Goal: Task Accomplishment & Management: Use online tool/utility

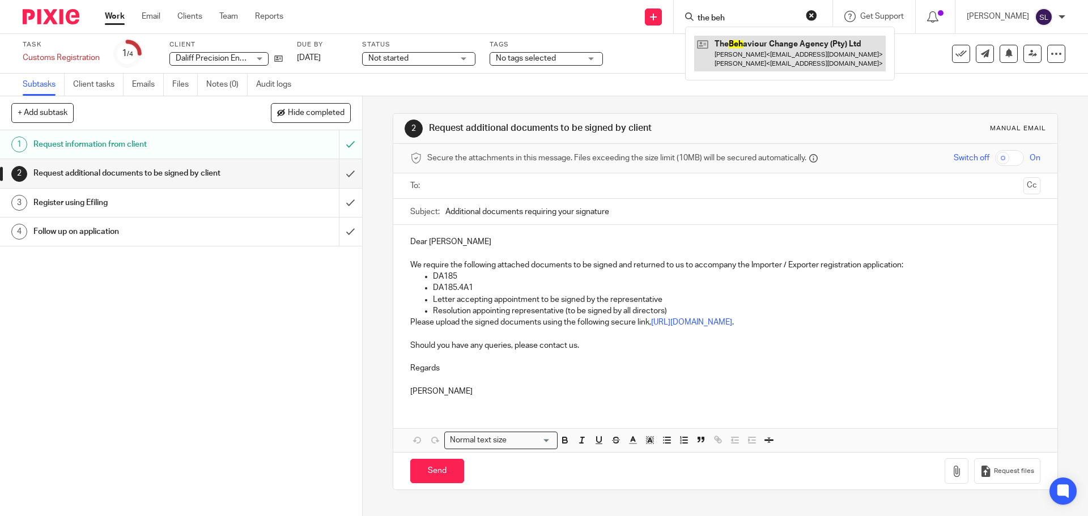
type input "the beh"
click at [755, 48] on link at bounding box center [789, 53] width 191 height 35
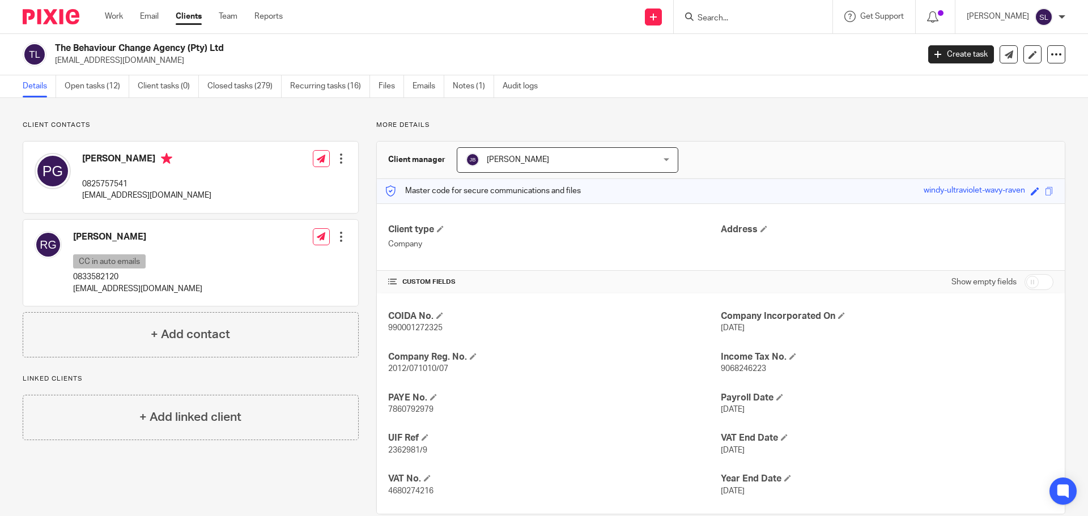
drag, startPoint x: 56, startPoint y: 47, endPoint x: 185, endPoint y: 46, distance: 129.2
click at [185, 46] on h2 "The Behaviour Change Agency (Pty) Ltd" at bounding box center [397, 48] width 685 height 12
copy h2 "The Behaviour Change Agency"
click at [739, 10] on form at bounding box center [756, 17] width 121 height 14
click at [741, 21] on input "Search" at bounding box center [747, 19] width 102 height 10
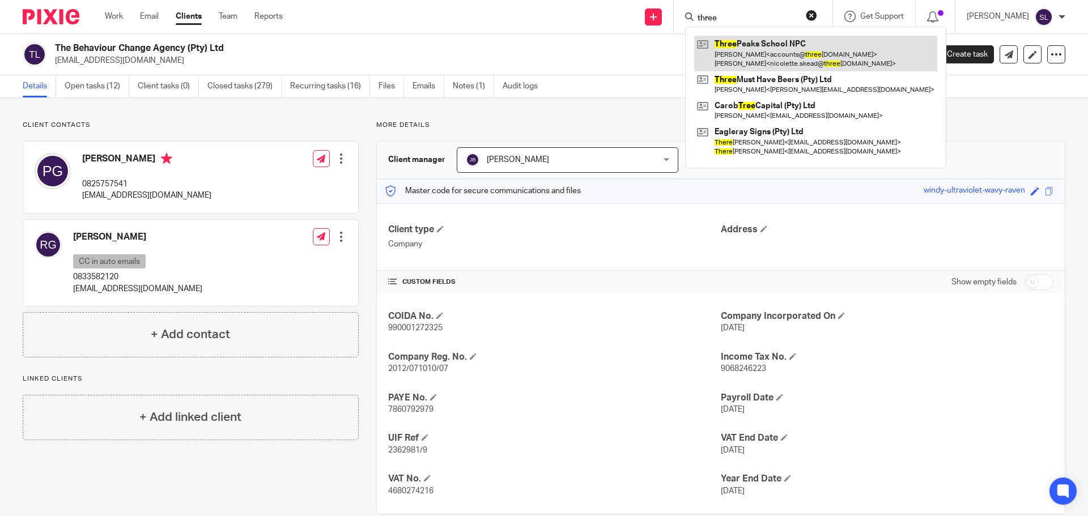
type input "three"
click at [744, 45] on link at bounding box center [815, 53] width 243 height 35
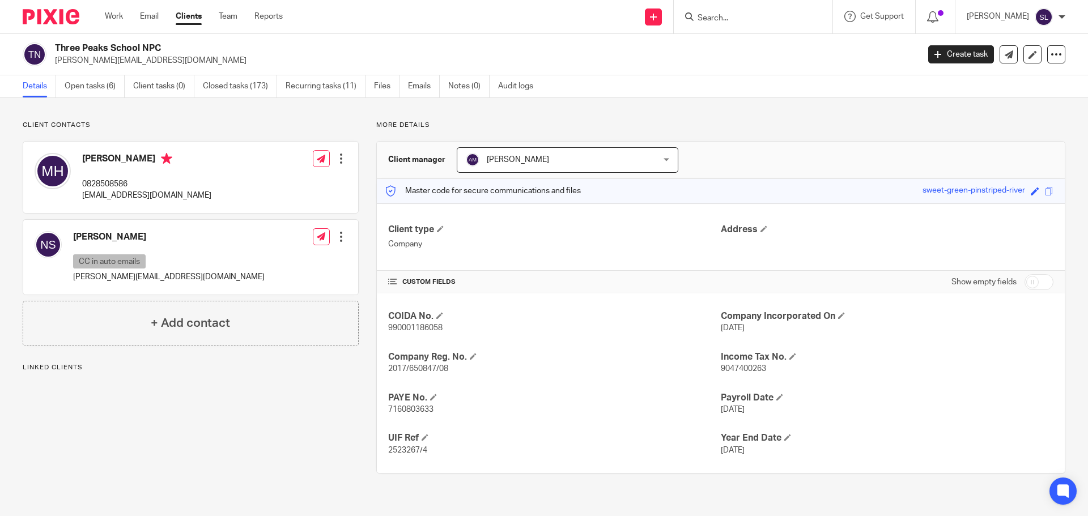
drag, startPoint x: 56, startPoint y: 45, endPoint x: 160, endPoint y: 47, distance: 103.7
click at [160, 47] on h2 "Three Peaks School NPC" at bounding box center [397, 48] width 685 height 12
copy h2 "Three Peaks School NPC"
click at [696, 18] on input "Search" at bounding box center [747, 19] width 102 height 10
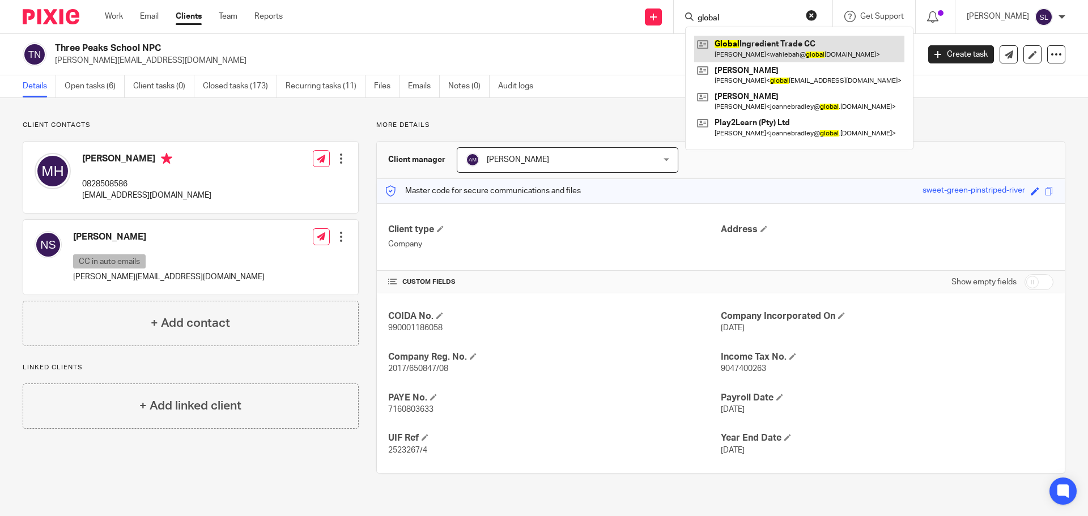
type input "global"
click at [784, 58] on link at bounding box center [799, 49] width 210 height 26
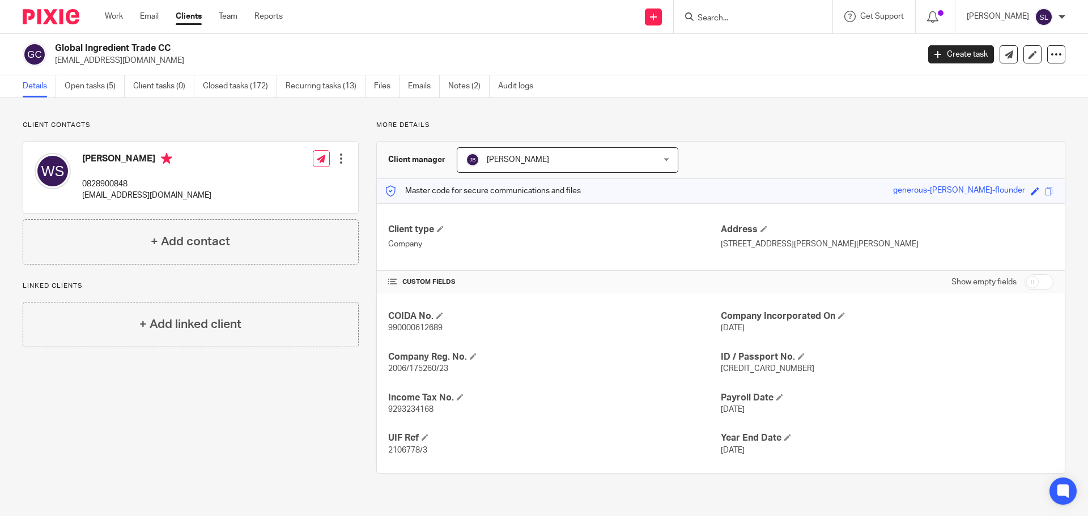
drag, startPoint x: 56, startPoint y: 45, endPoint x: 155, endPoint y: 47, distance: 98.6
click at [155, 47] on h2 "Global Ingredient Trade CC" at bounding box center [397, 48] width 685 height 12
copy h2 "Global Ingredient Trade"
click at [714, 14] on input "Search" at bounding box center [747, 19] width 102 height 10
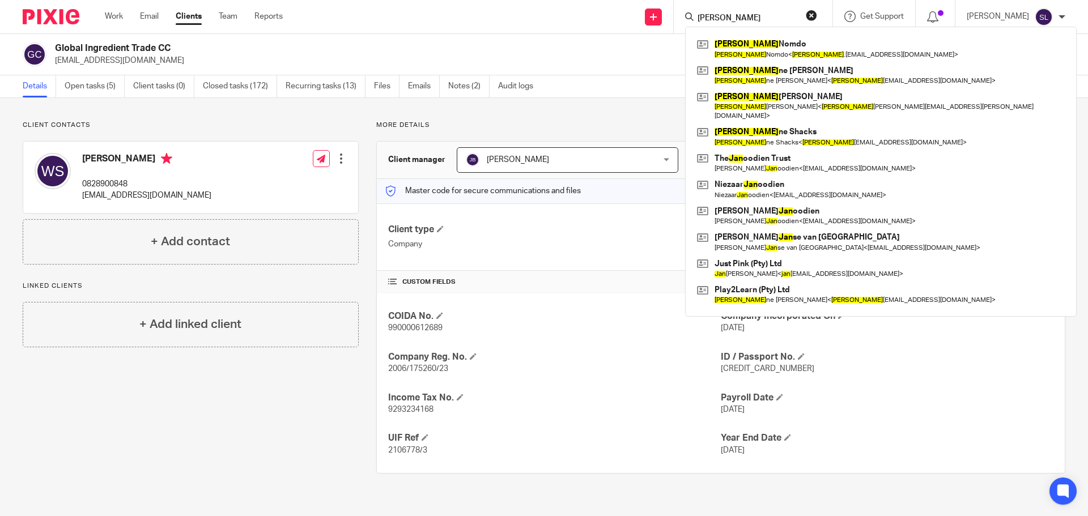
click at [717, 20] on input "juan" at bounding box center [747, 19] width 102 height 10
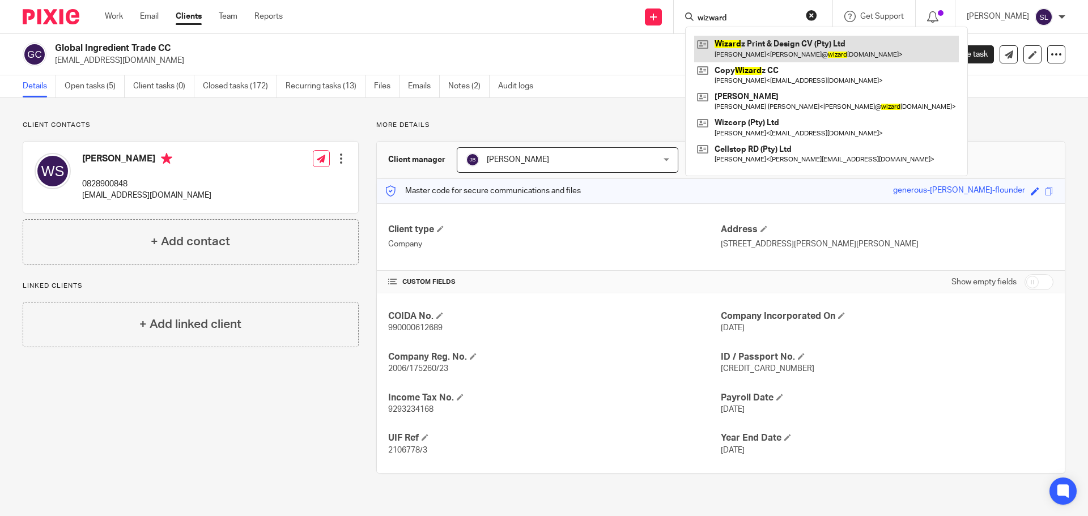
type input "wizward"
click at [721, 41] on link at bounding box center [826, 49] width 265 height 26
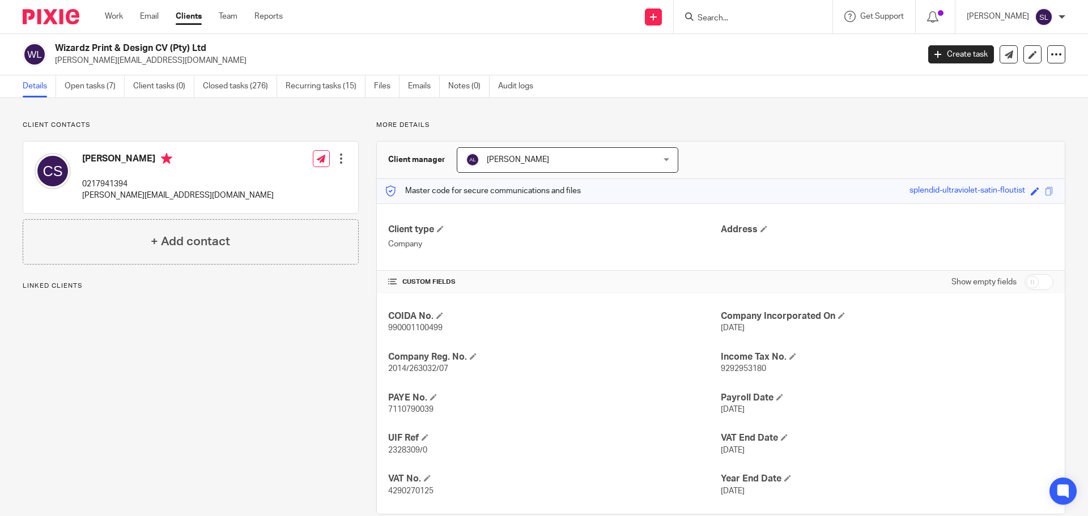
drag, startPoint x: 55, startPoint y: 45, endPoint x: 165, endPoint y: 52, distance: 110.7
click at [165, 52] on h2 "Wizardz Print & Design CV (Pty) Ltd" at bounding box center [397, 48] width 685 height 12
copy h2 "Wizardz Print & Design CV"
click at [696, 19] on input "Search" at bounding box center [747, 19] width 102 height 10
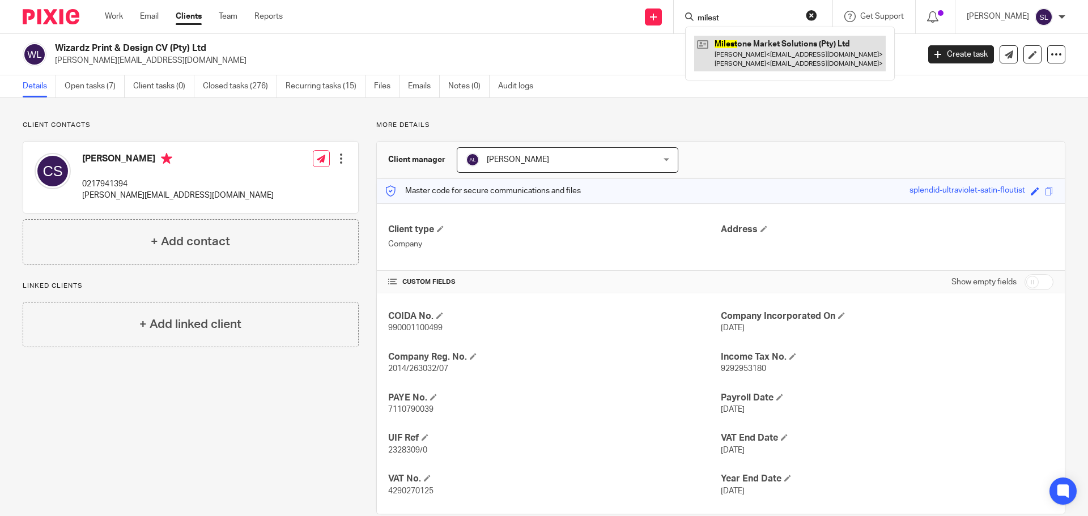
type input "milest"
click at [721, 53] on link at bounding box center [789, 53] width 191 height 35
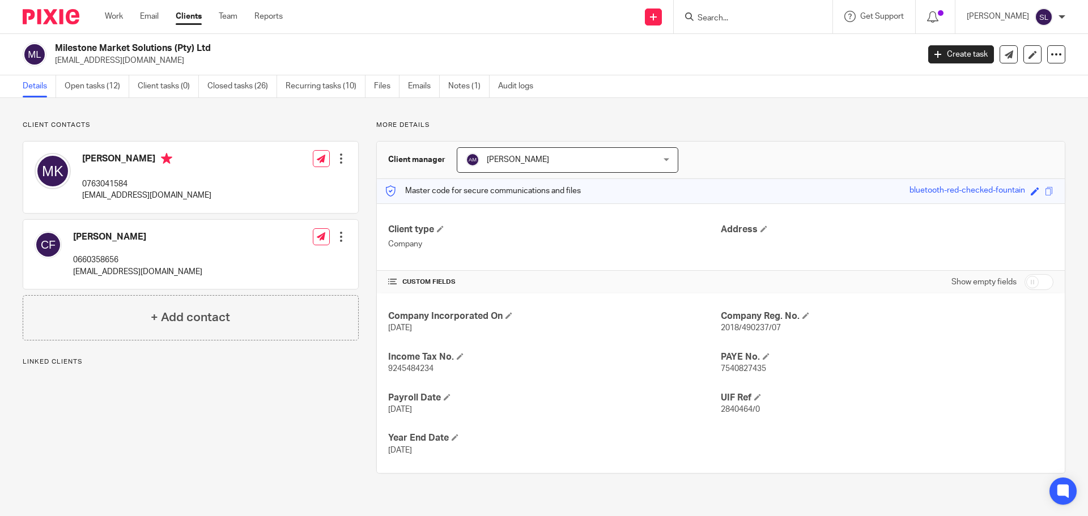
drag, startPoint x: 0, startPoint y: 0, endPoint x: 172, endPoint y: 48, distance: 178.3
click at [172, 48] on h2 "Milestone Market Solutions (Pty) Ltd" at bounding box center [397, 48] width 685 height 12
copy h2 "Milestone Market Solutions"
click at [738, 21] on input "Search" at bounding box center [747, 19] width 102 height 10
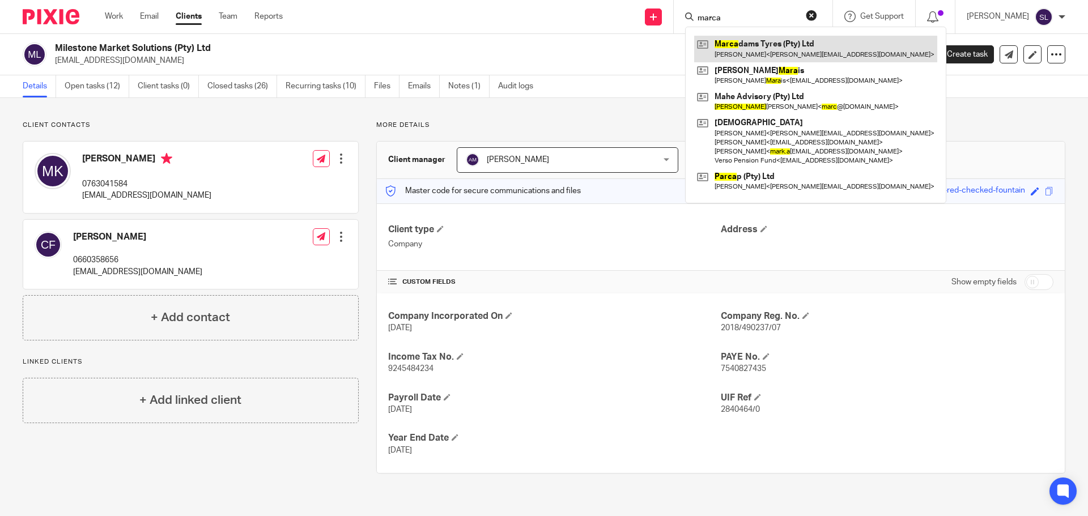
type input "marca"
click at [743, 54] on link at bounding box center [815, 49] width 243 height 26
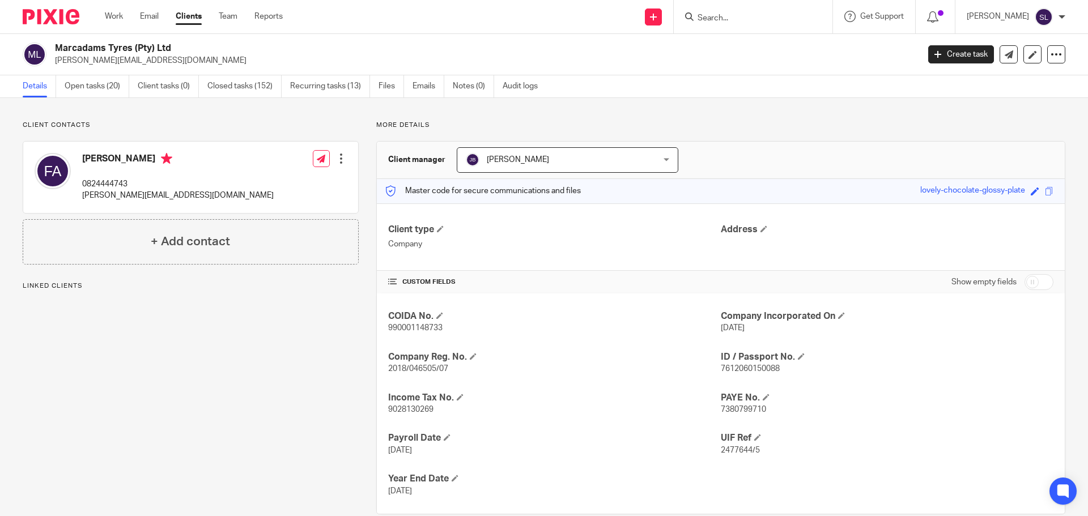
drag, startPoint x: 56, startPoint y: 46, endPoint x: 130, endPoint y: 48, distance: 74.3
click at [130, 48] on h2 "Marcadams Tyres (Pty) Ltd" at bounding box center [397, 48] width 685 height 12
copy h2 "[PERSON_NAME]"
